Goal: Transaction & Acquisition: Subscribe to service/newsletter

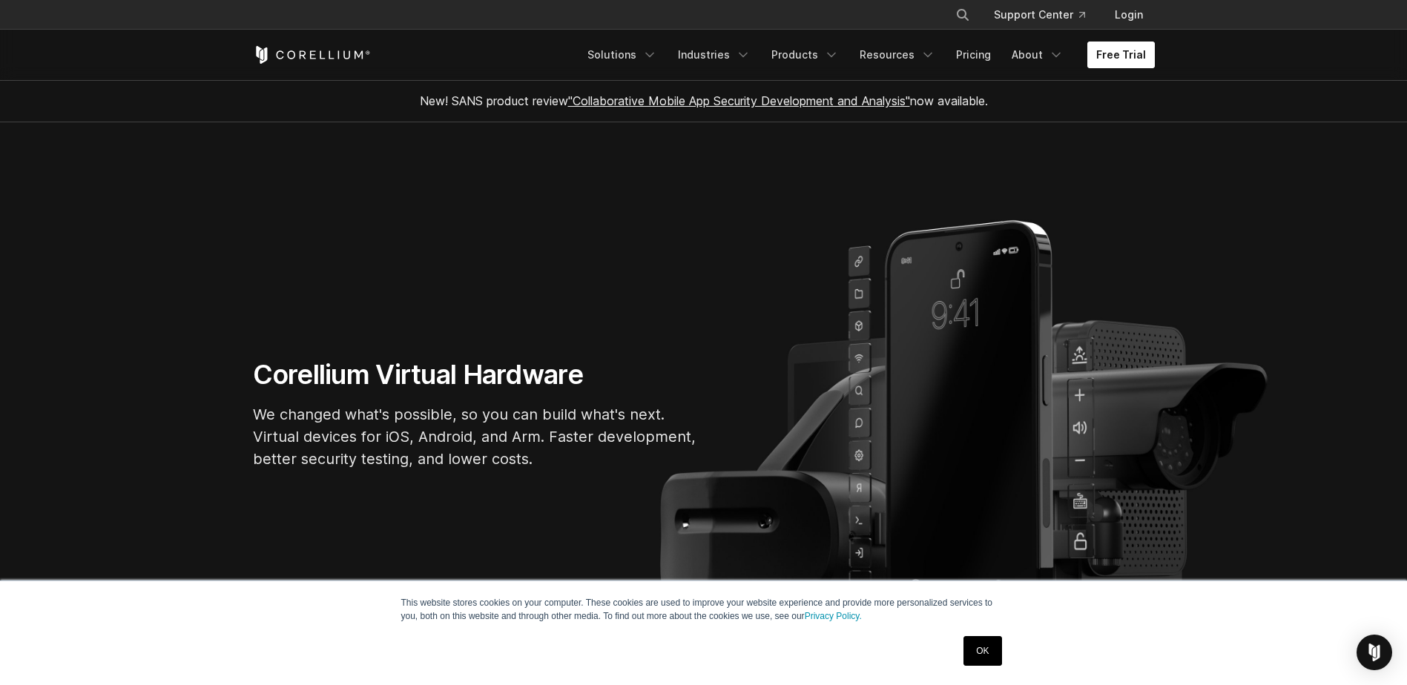
click at [1107, 62] on link "Free Trial" at bounding box center [1120, 55] width 67 height 27
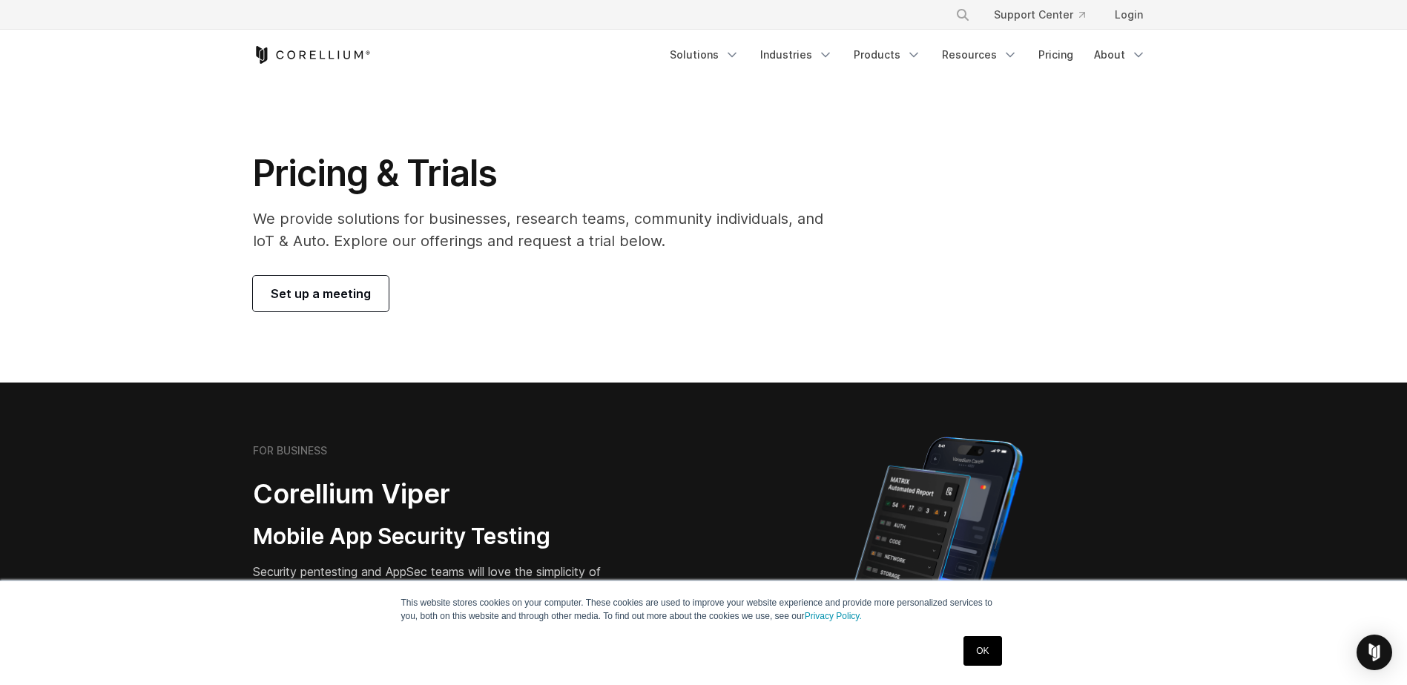
click at [985, 650] on link "OK" at bounding box center [982, 651] width 38 height 30
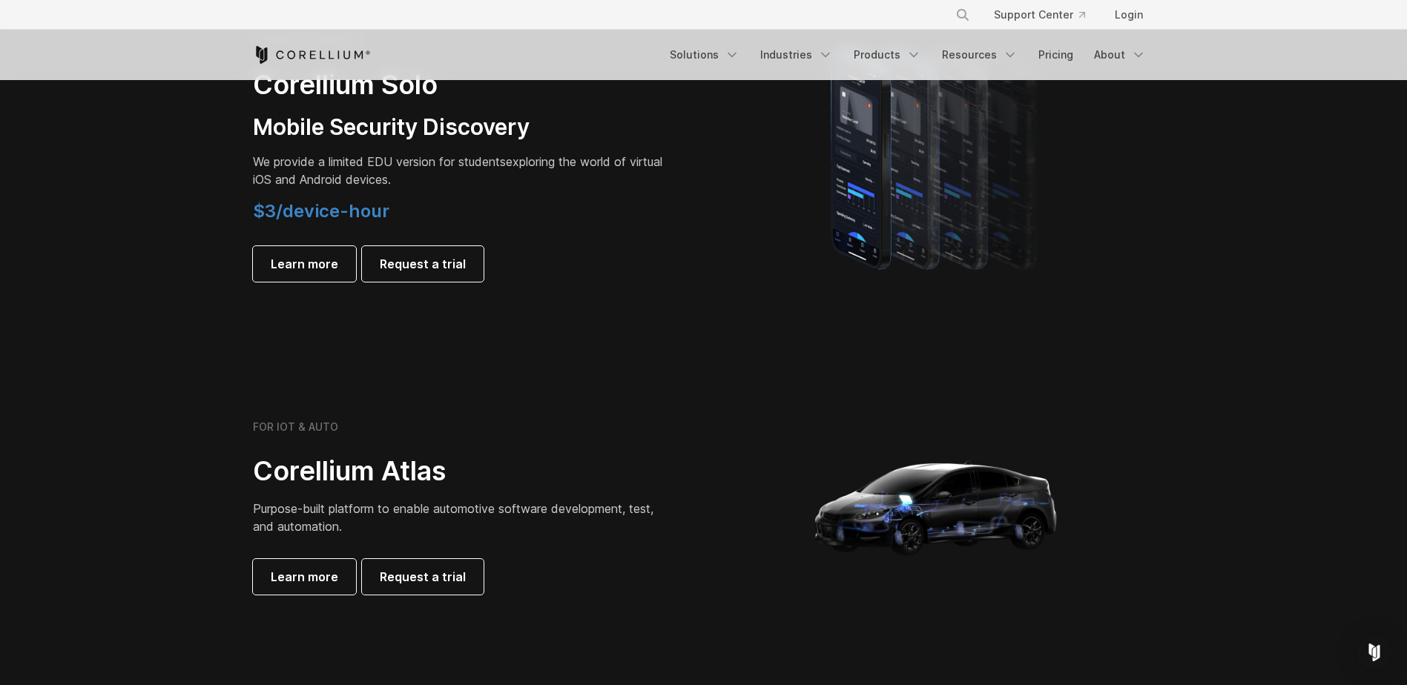
scroll to position [1112, 0]
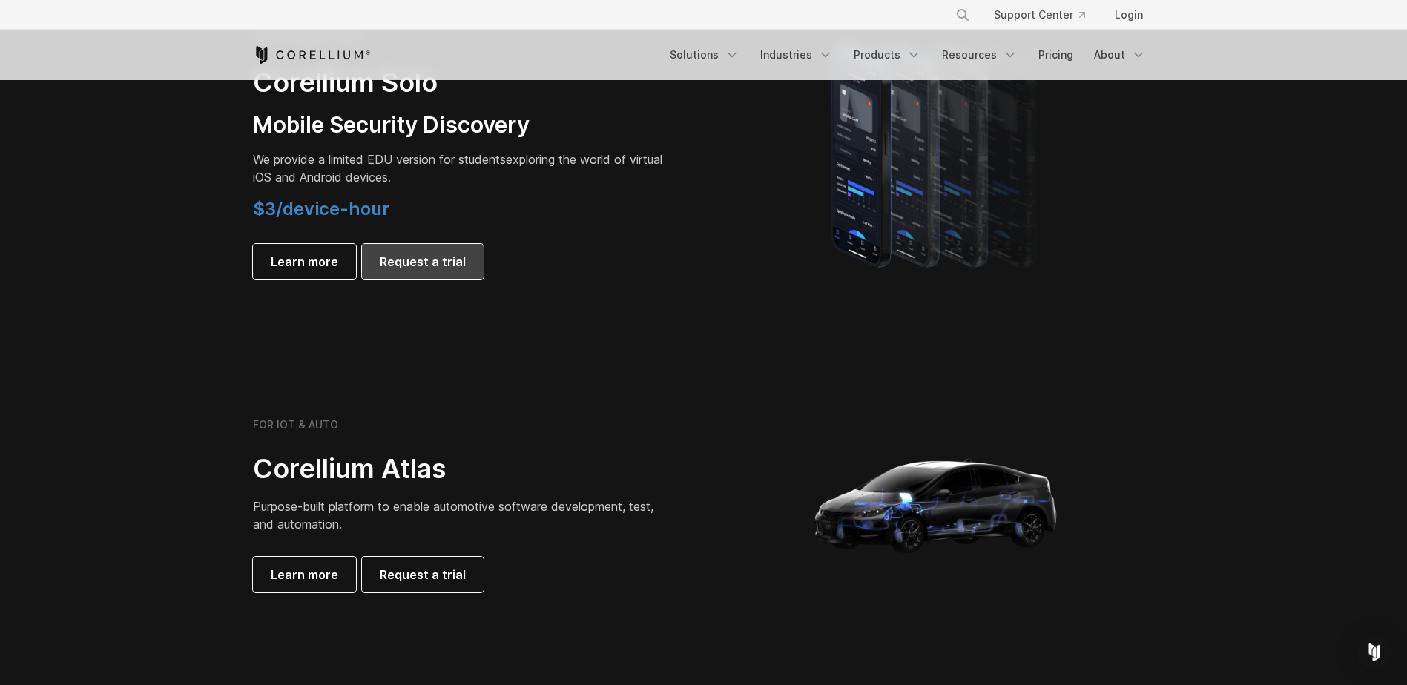
click at [431, 267] on span "Request a trial" at bounding box center [423, 262] width 86 height 18
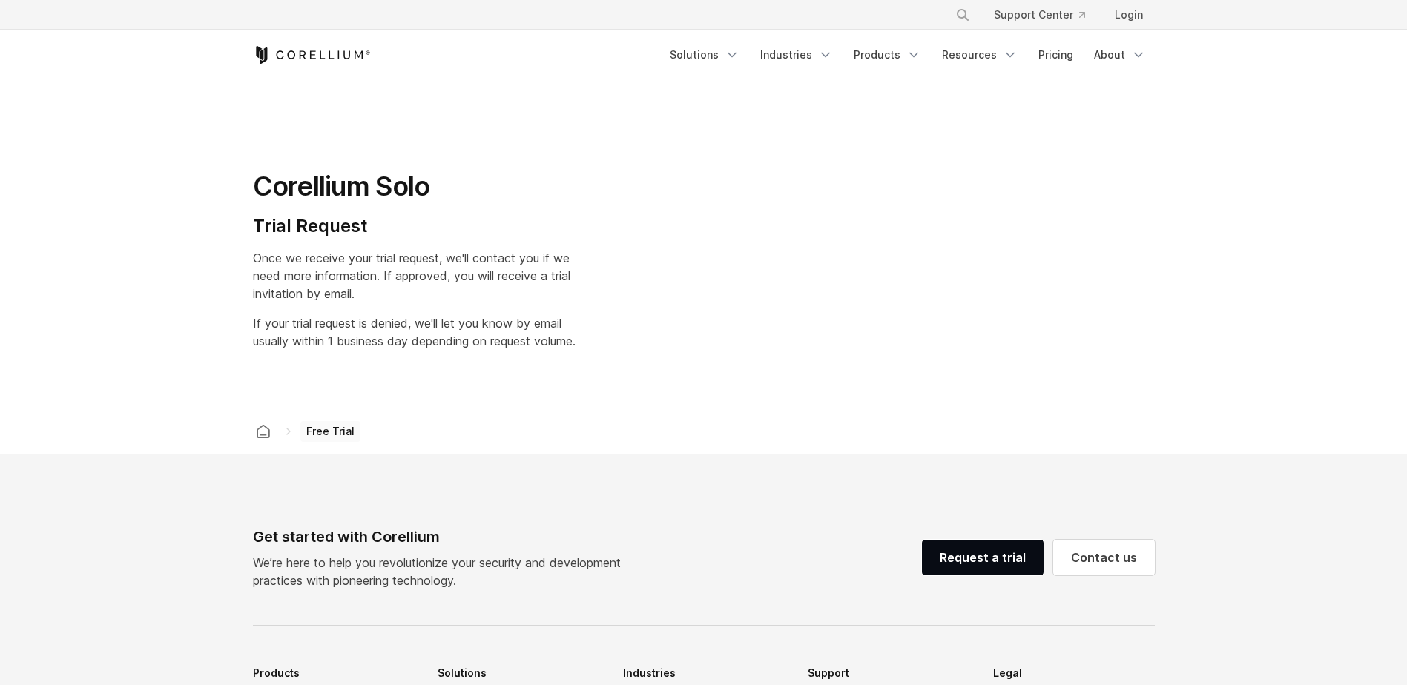
select select "**"
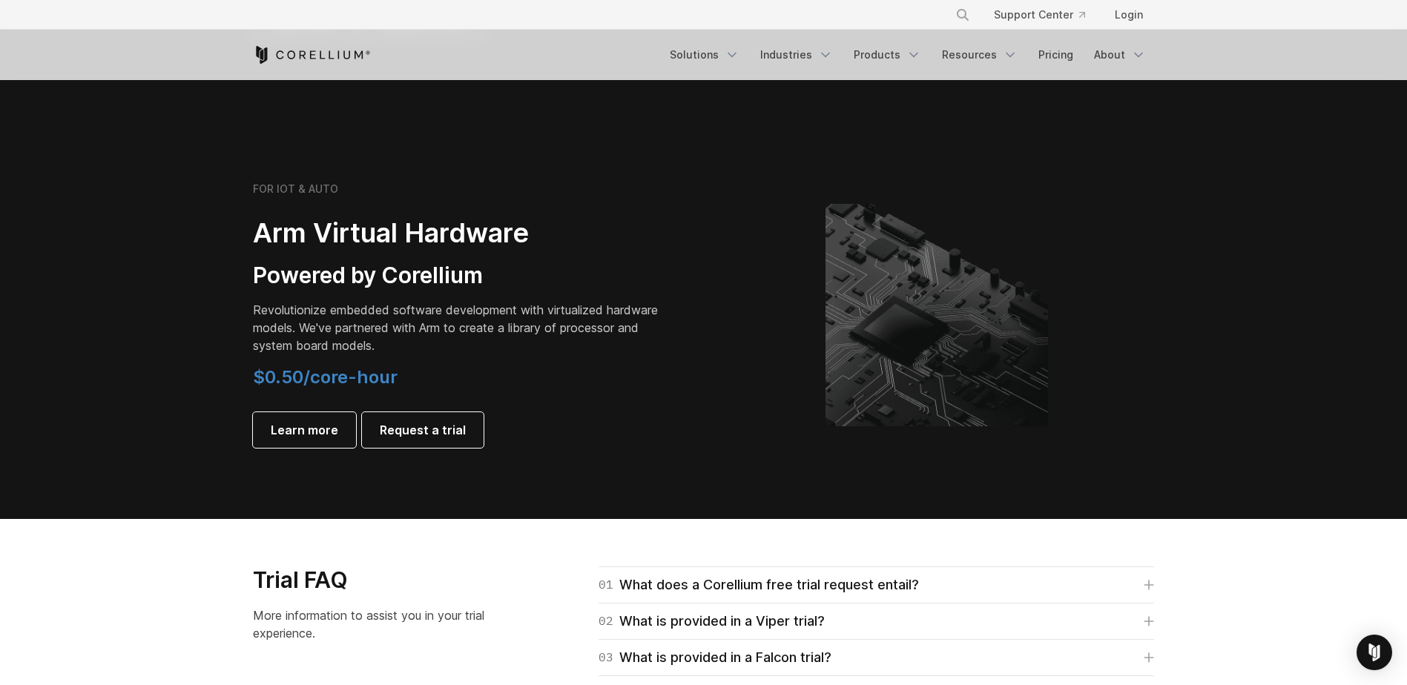
scroll to position [1632, 0]
